Goal: Task Accomplishment & Management: Use online tool/utility

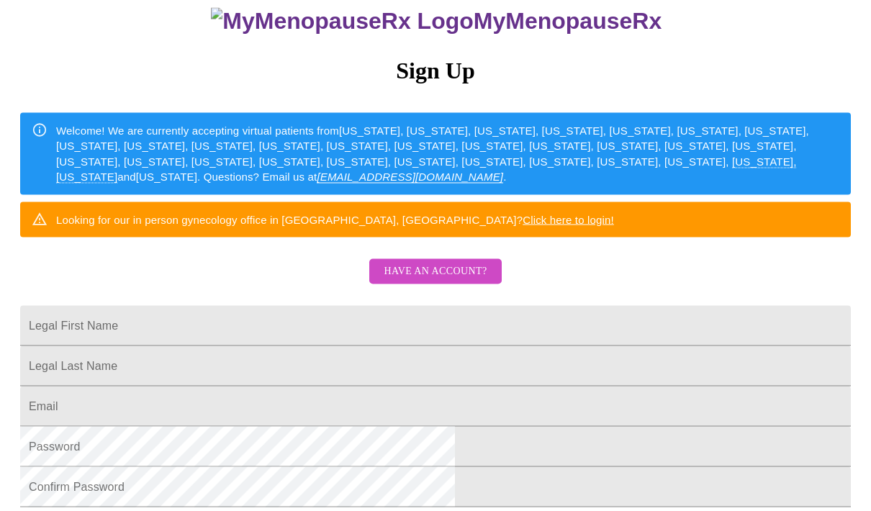
scroll to position [124, 0]
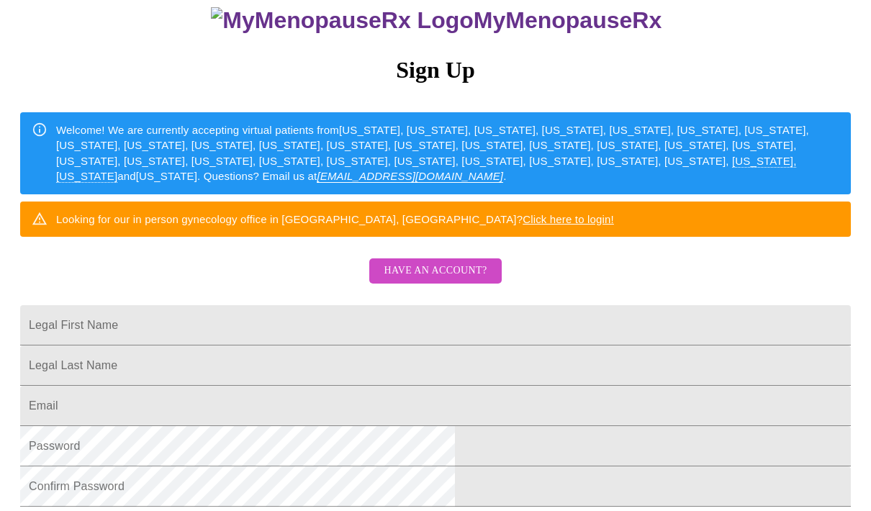
click at [433, 280] on span "Have an account?" at bounding box center [435, 271] width 103 height 18
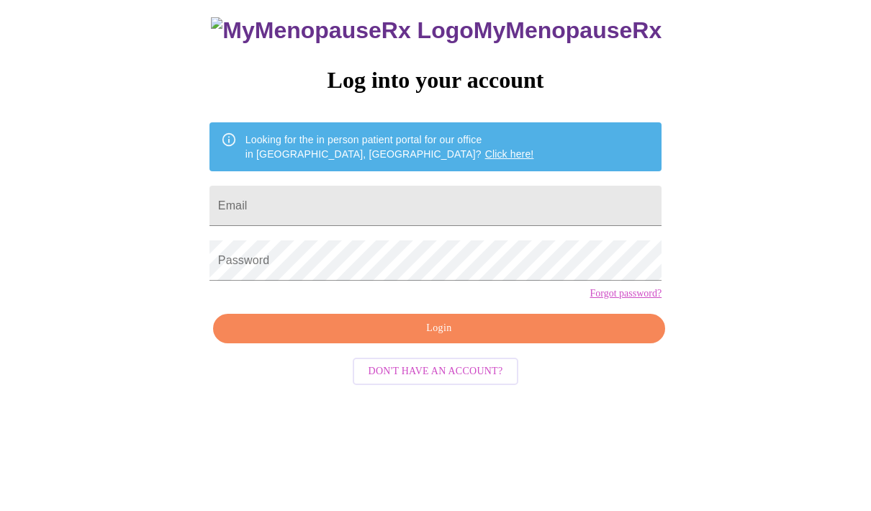
scroll to position [14, 0]
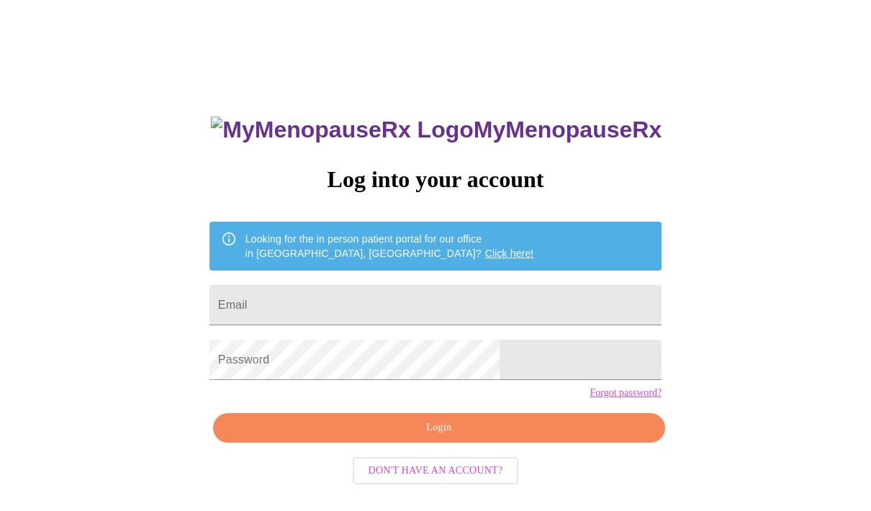
click at [389, 312] on input "Email" at bounding box center [435, 305] width 452 height 40
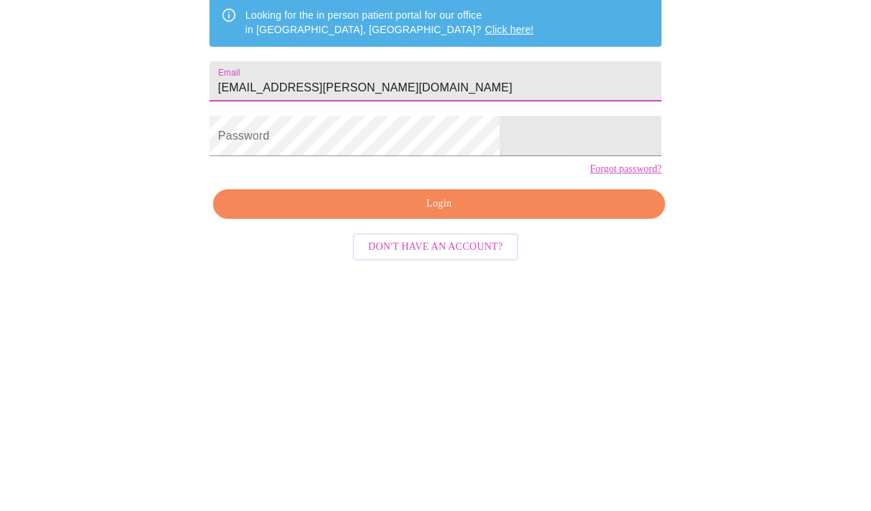
type input "[EMAIL_ADDRESS][PERSON_NAME][DOMAIN_NAME]"
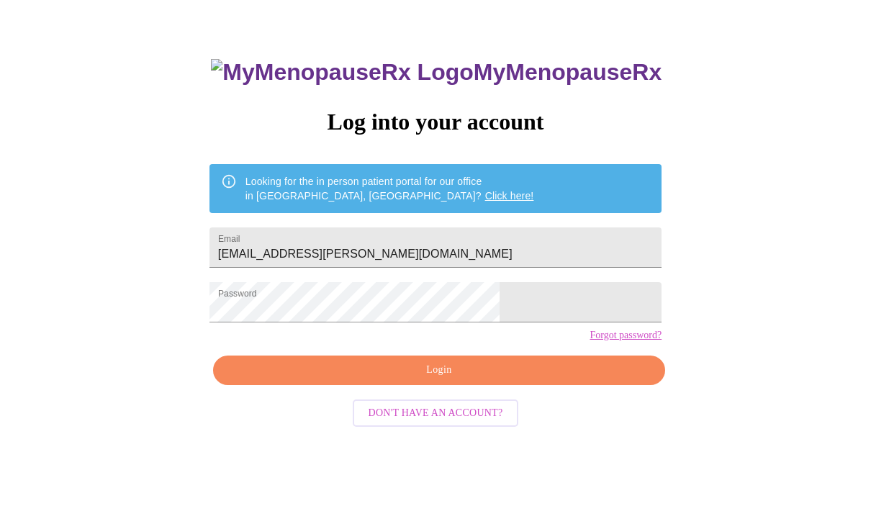
click at [460, 379] on span "Login" at bounding box center [439, 370] width 419 height 18
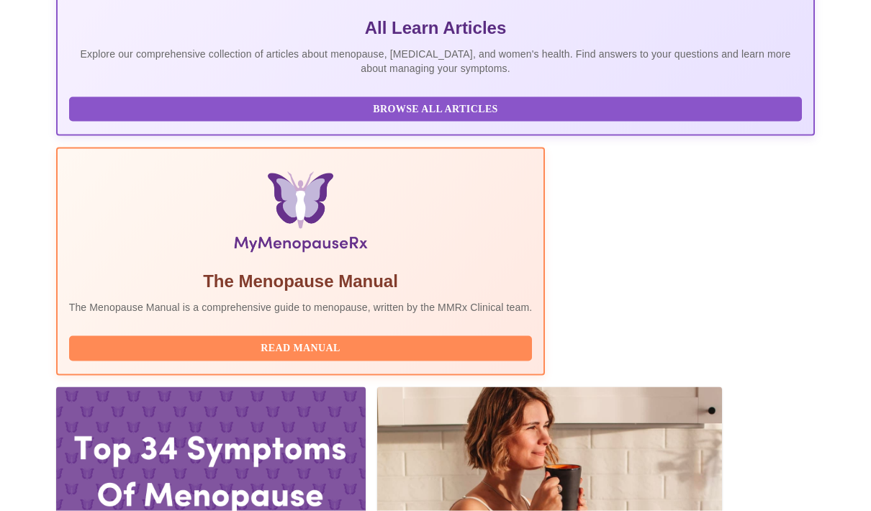
scroll to position [349, 0]
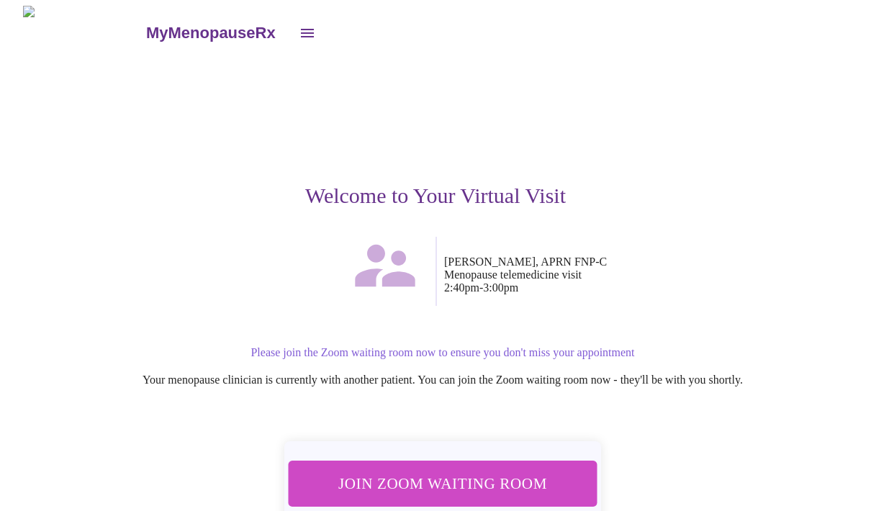
click at [427, 464] on button "Join Zoom Waiting Room" at bounding box center [443, 483] width 310 height 45
